Goal: Task Accomplishment & Management: Use online tool/utility

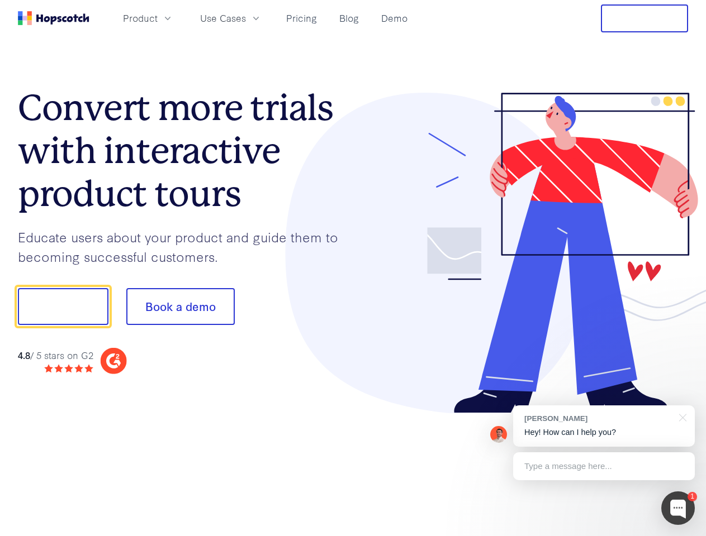
click at [353, 268] on div at bounding box center [520, 253] width 335 height 321
click at [158, 18] on span "Product" at bounding box center [140, 18] width 35 height 14
click at [246, 18] on span "Use Cases" at bounding box center [223, 18] width 46 height 14
click at [644, 18] on button "Free Trial" at bounding box center [644, 18] width 87 height 28
click at [63, 307] on button "Show me!" at bounding box center [63, 306] width 90 height 37
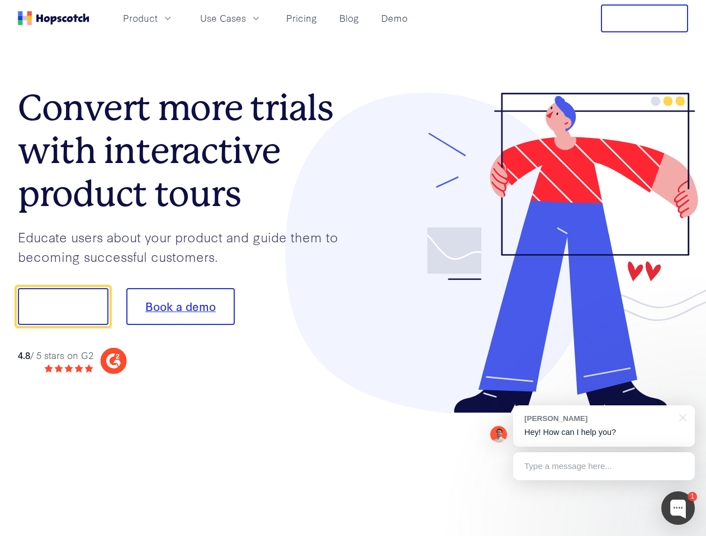
click at [180, 307] on button "Book a demo" at bounding box center [180, 306] width 108 height 37
click at [678, 508] on div at bounding box center [678, 509] width 34 height 34
click at [603, 426] on div "[PERSON_NAME] Hey! How can I help you?" at bounding box center [604, 426] width 182 height 41
click at [680, 417] on div at bounding box center [589, 305] width 209 height 373
click at [603, 466] on div at bounding box center [589, 380] width 209 height 223
